Goal: Download file/media

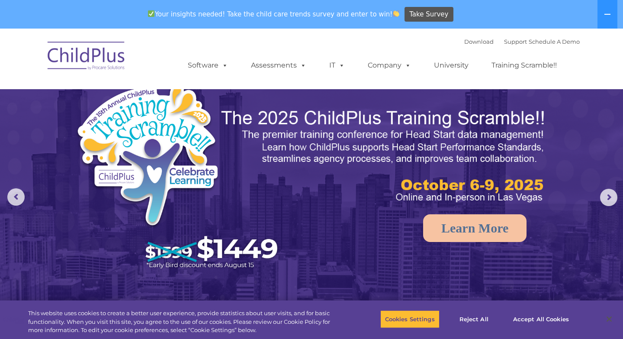
scroll to position [5, 0]
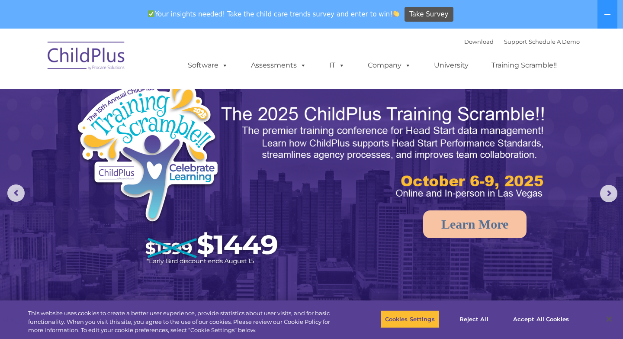
select select "MEDIUM"
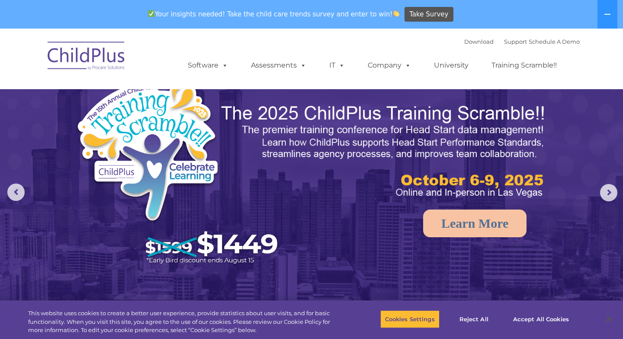
scroll to position [5, 0]
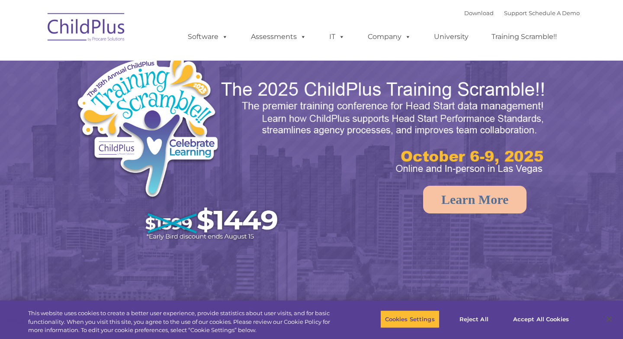
select select "MEDIUM"
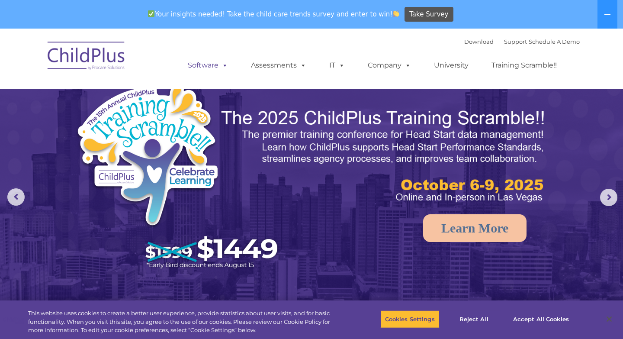
click at [198, 67] on link "Software" at bounding box center [208, 65] width 58 height 17
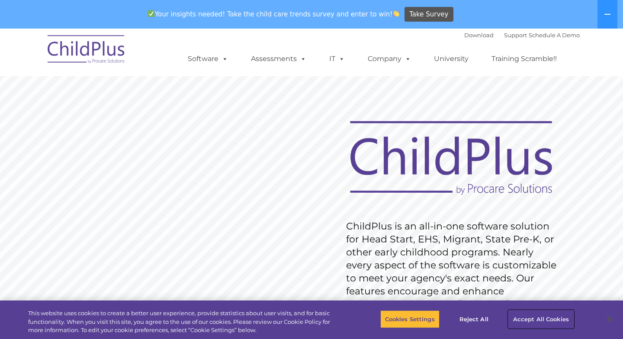
click at [516, 319] on button "Accept All Cookies" at bounding box center [540, 319] width 65 height 18
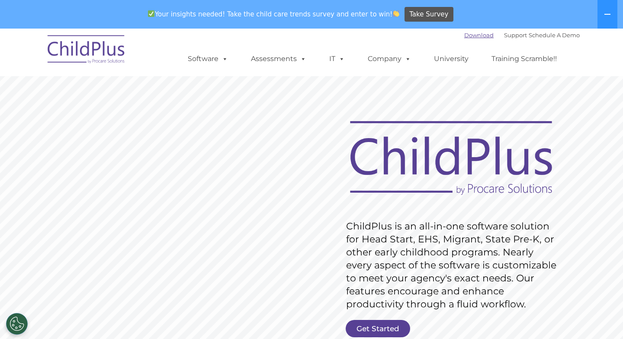
click at [472, 38] on link "Download" at bounding box center [478, 35] width 29 height 7
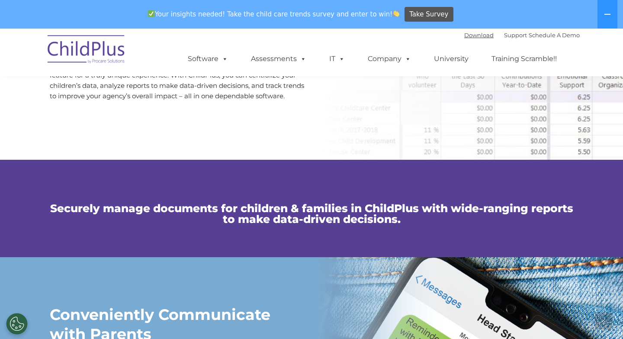
scroll to position [510, 0]
